Goal: Task Accomplishment & Management: Use online tool/utility

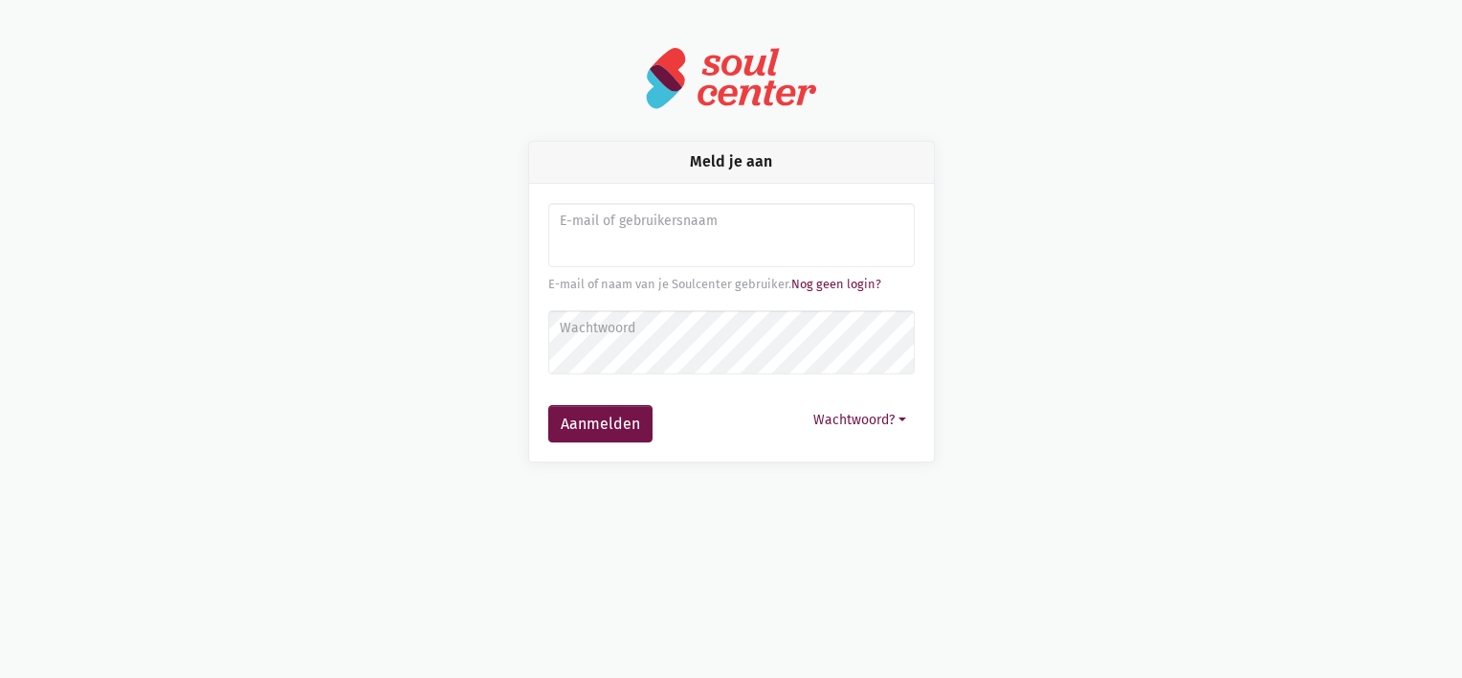
click at [745, 239] on input "Aanmelden" at bounding box center [731, 235] width 367 height 65
type input "Laura.vangool@zorgbedrijf.be"
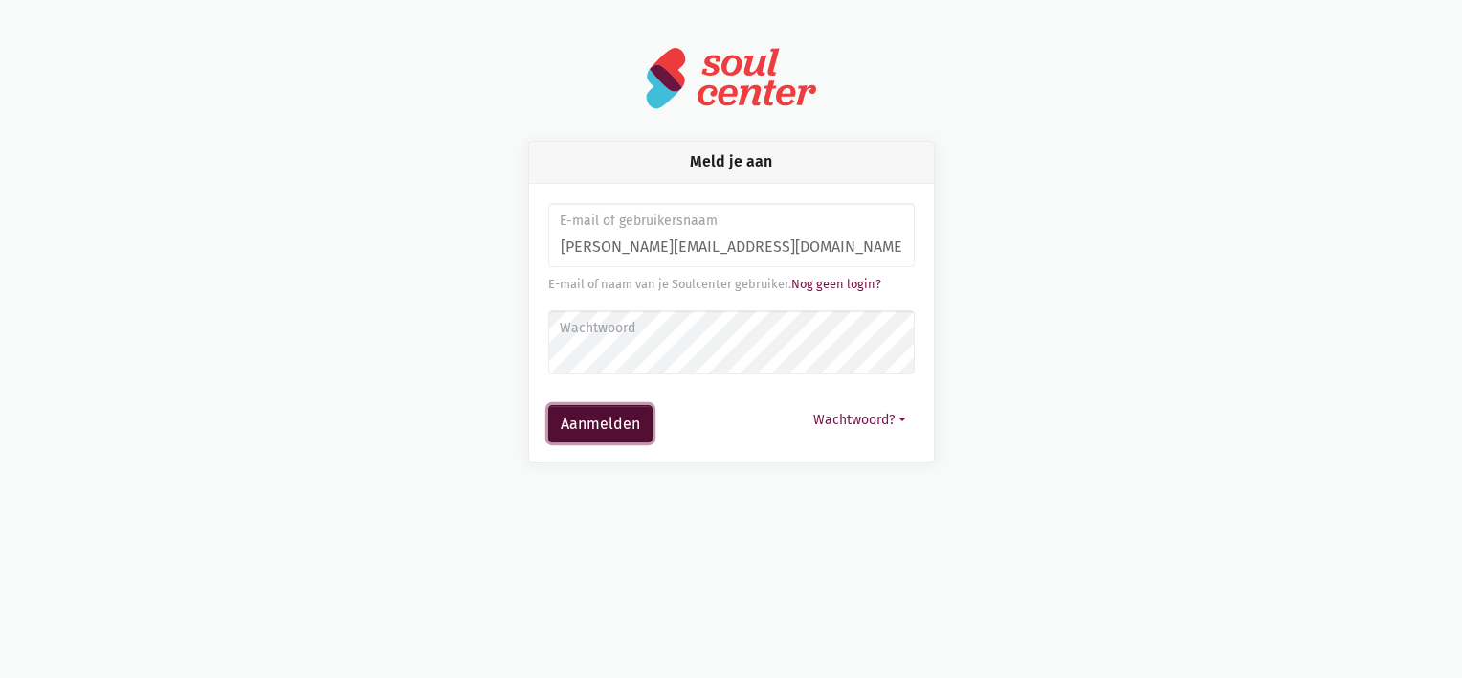
click at [613, 431] on button "Aanmelden" at bounding box center [600, 424] width 104 height 38
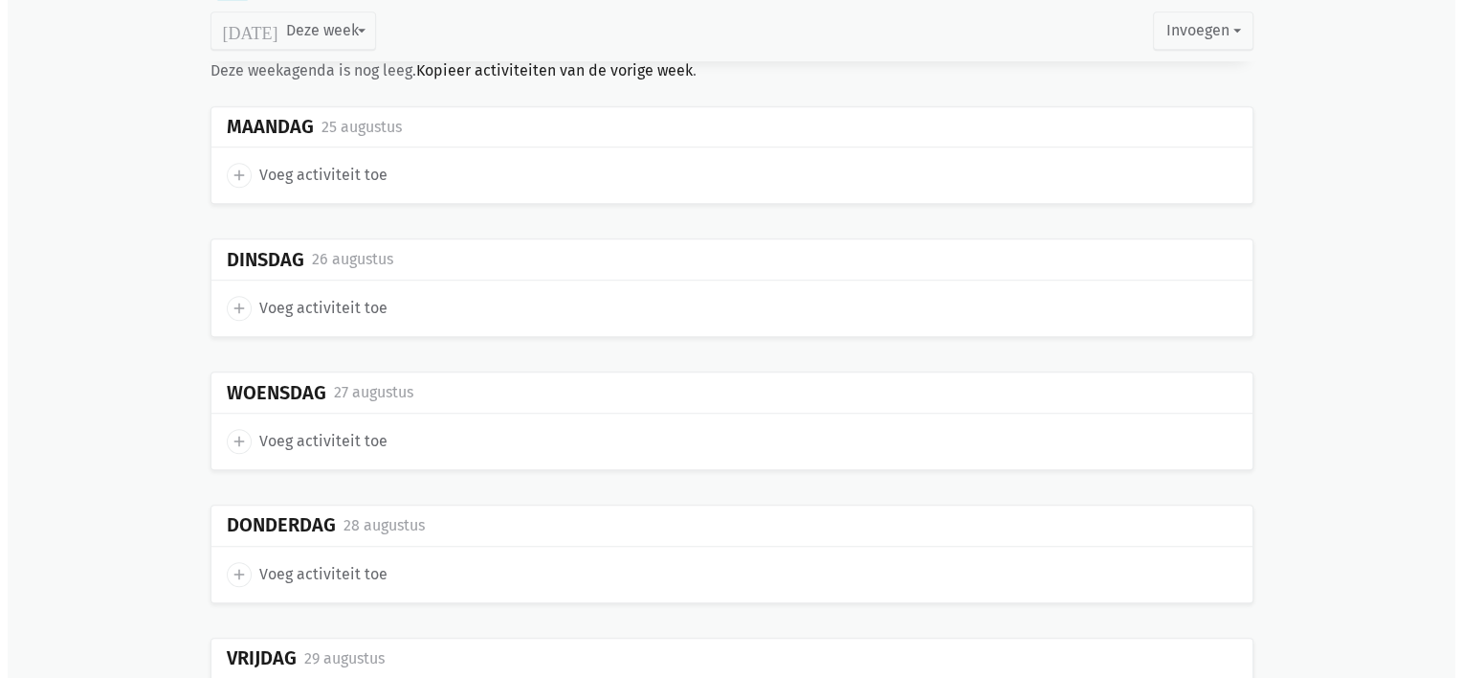
scroll to position [1327, 0]
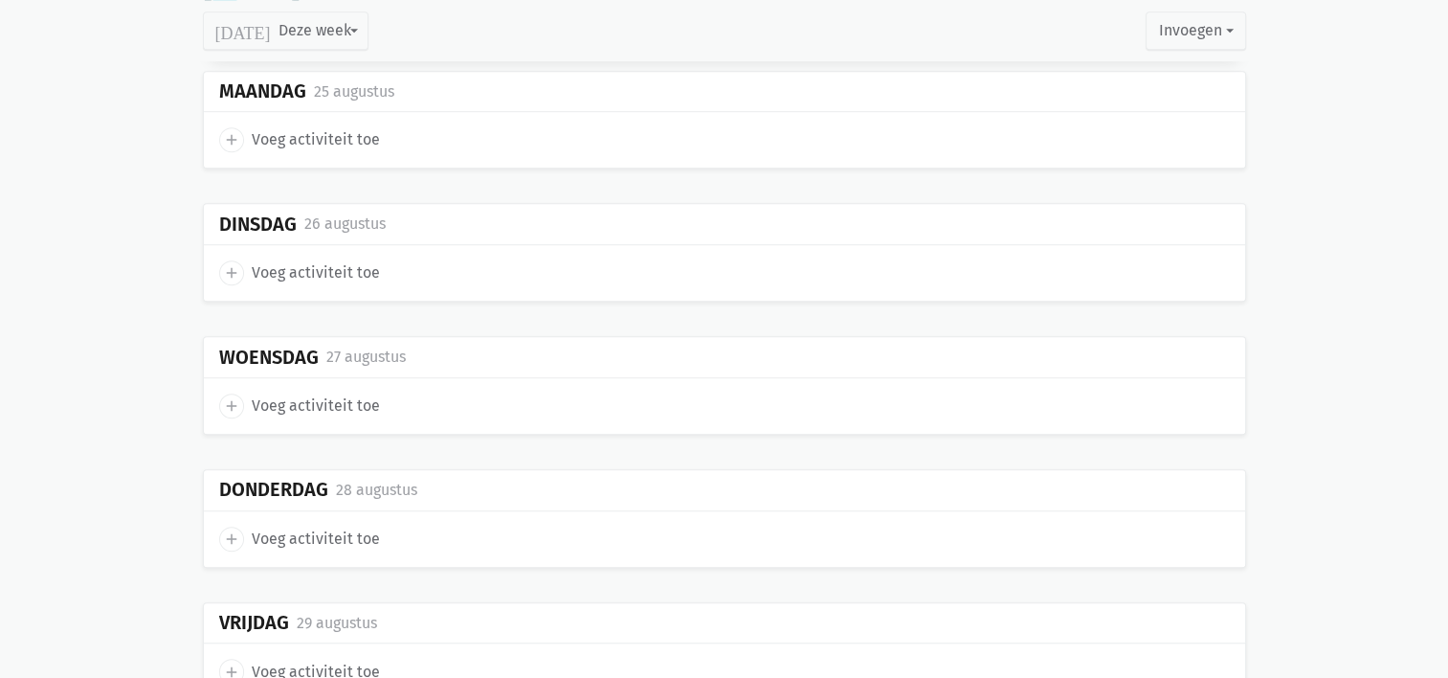
click at [230, 133] on icon "add" at bounding box center [231, 139] width 17 height 17
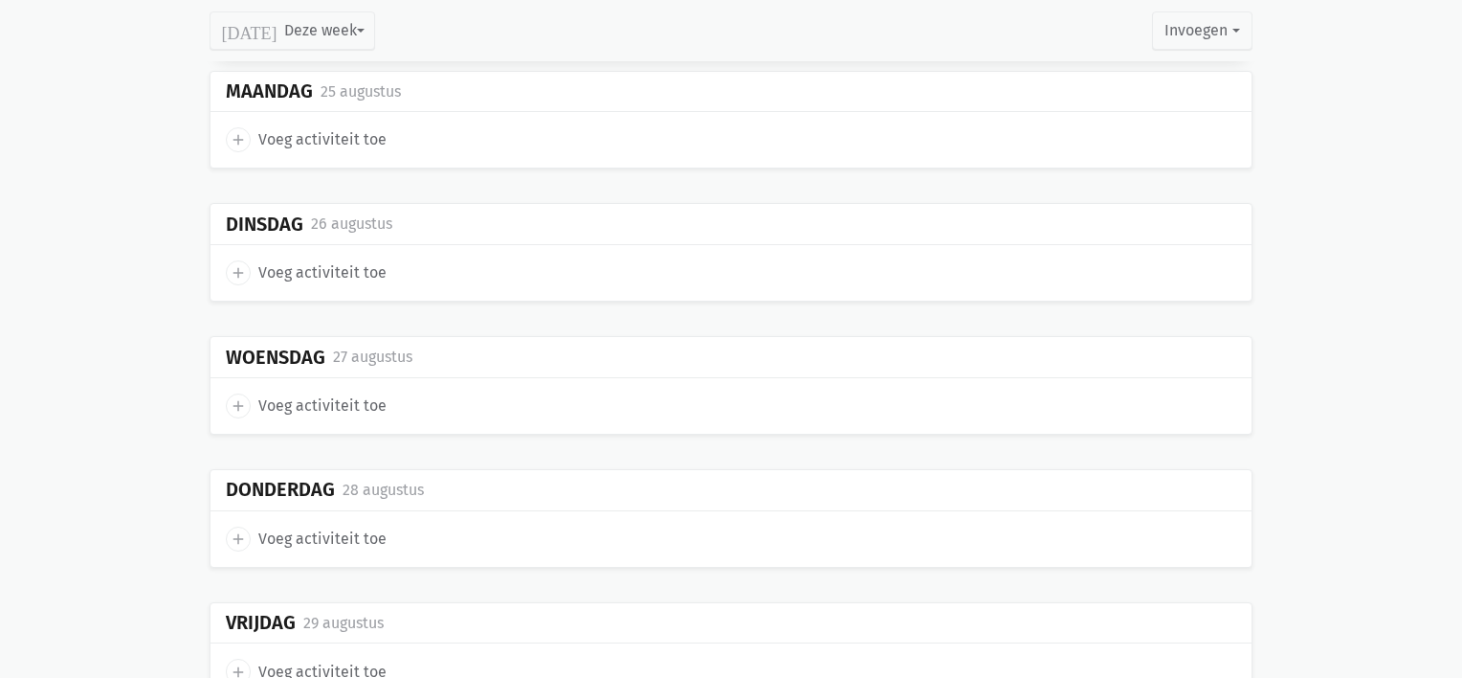
select select "14:00"
select select "15:00"
